Goal: Check status

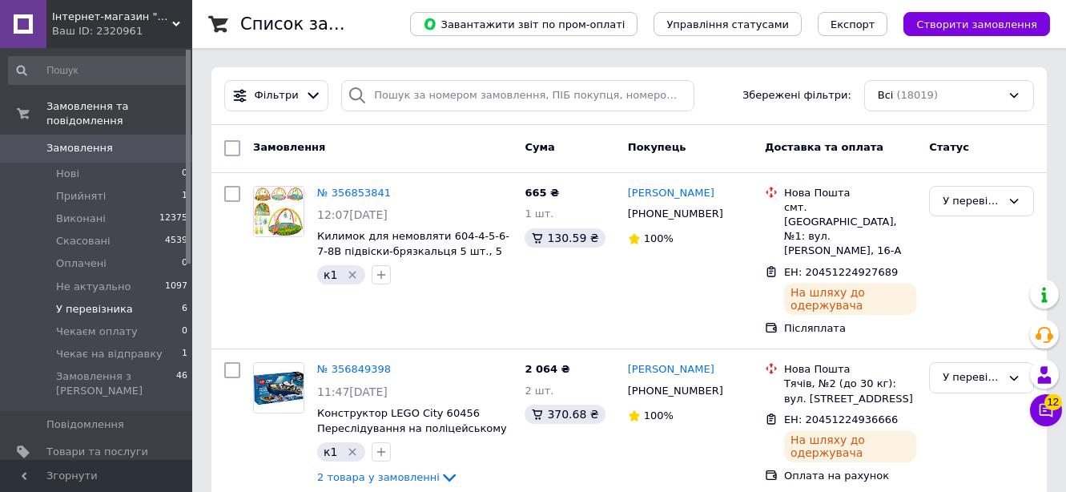
click at [98, 302] on span "У перевізника" at bounding box center [94, 309] width 77 height 14
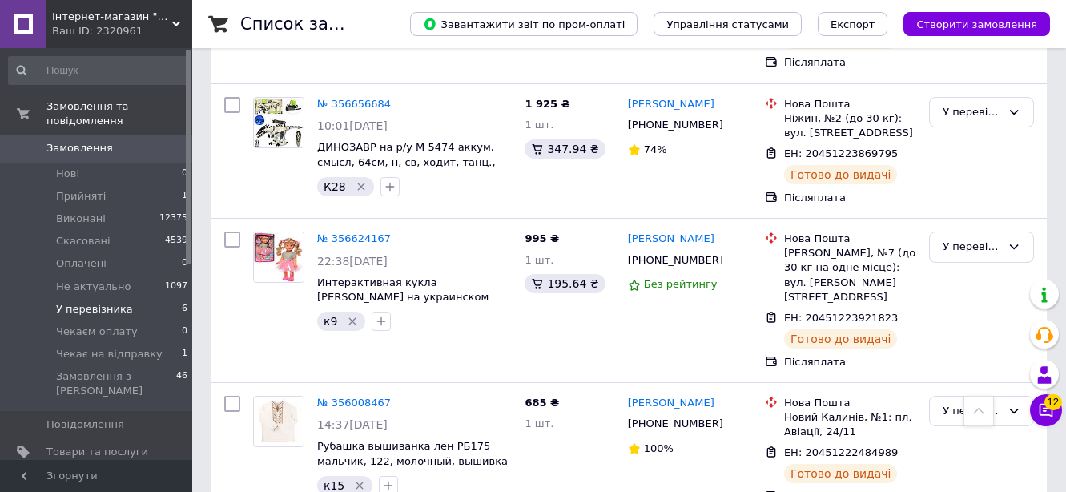
scroll to position [573, 0]
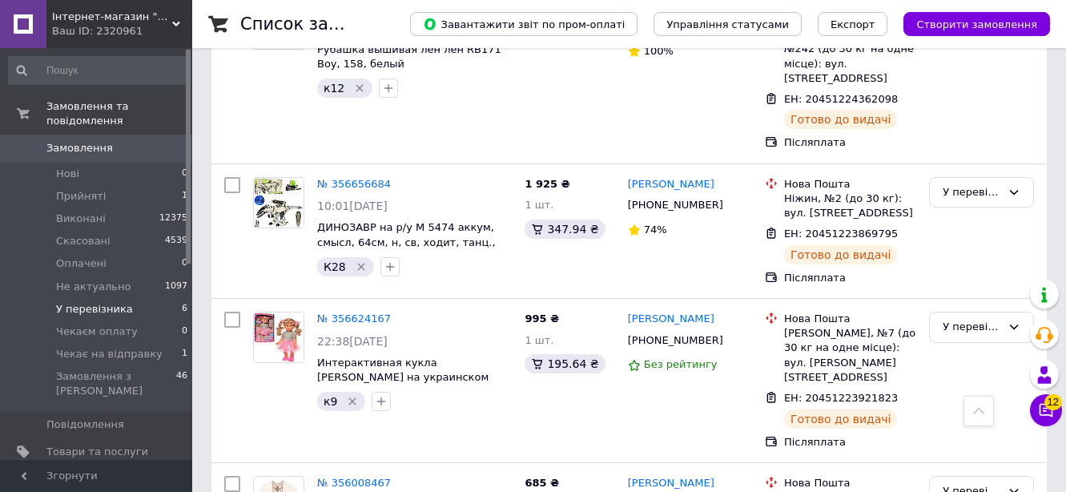
click at [54, 141] on span "Замовлення" at bounding box center [79, 148] width 66 height 14
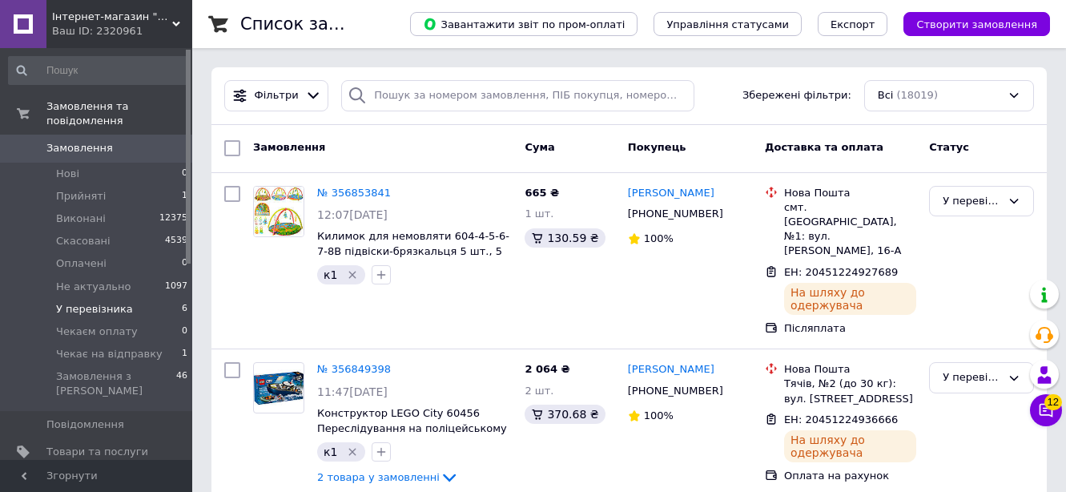
click at [108, 302] on span "У перевізника" at bounding box center [94, 309] width 77 height 14
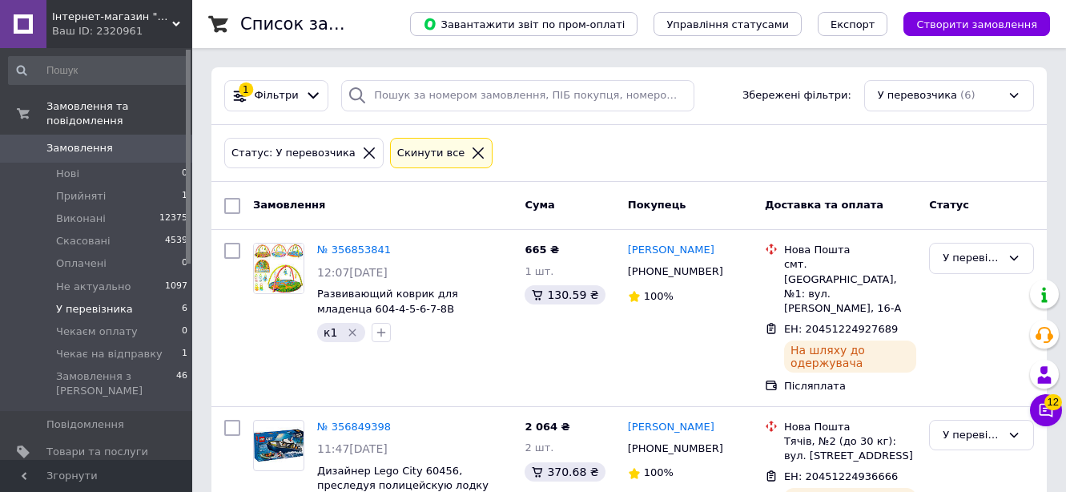
click at [58, 141] on span "Замовлення" at bounding box center [79, 148] width 66 height 14
